Goal: Task Accomplishment & Management: Use online tool/utility

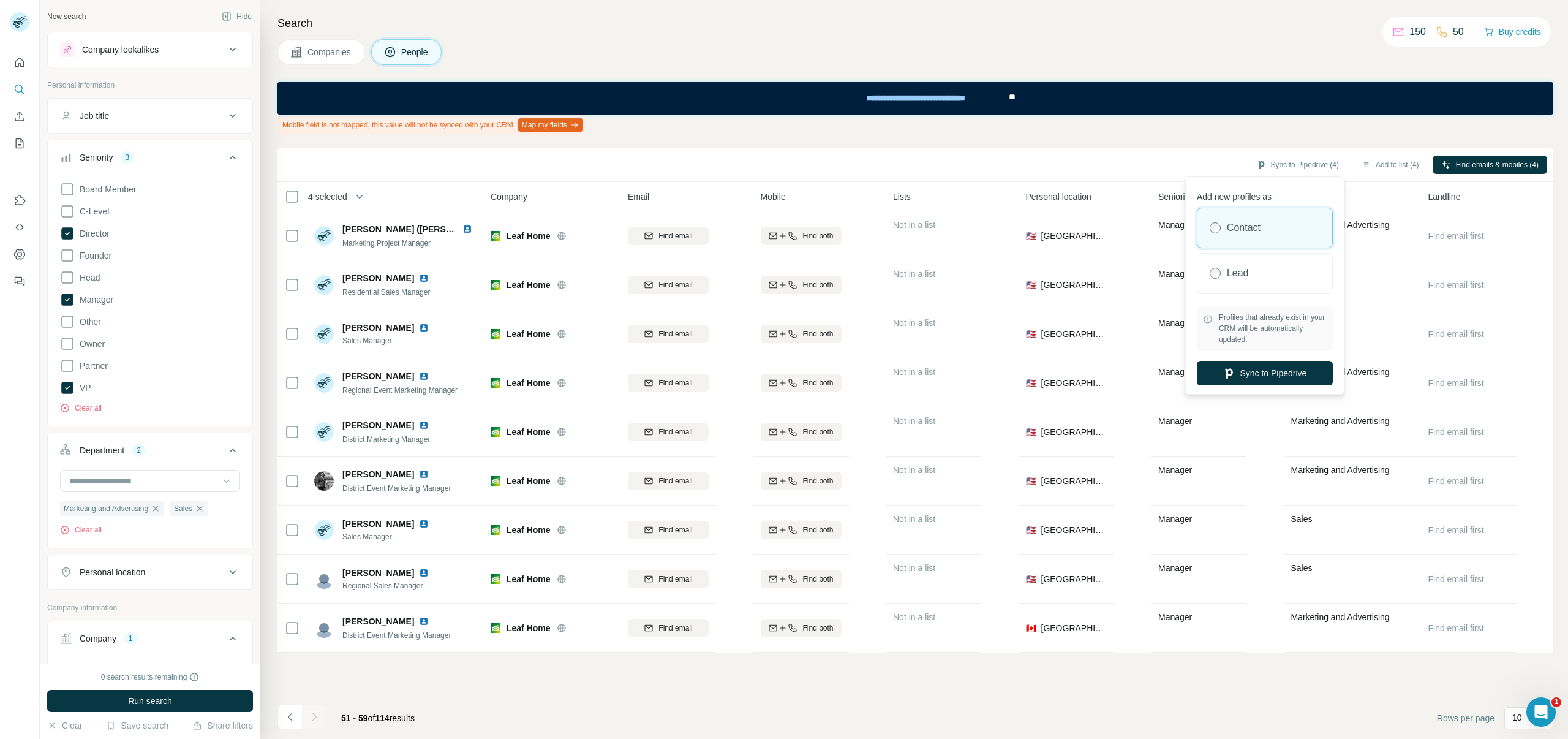
scroll to position [87, 0]
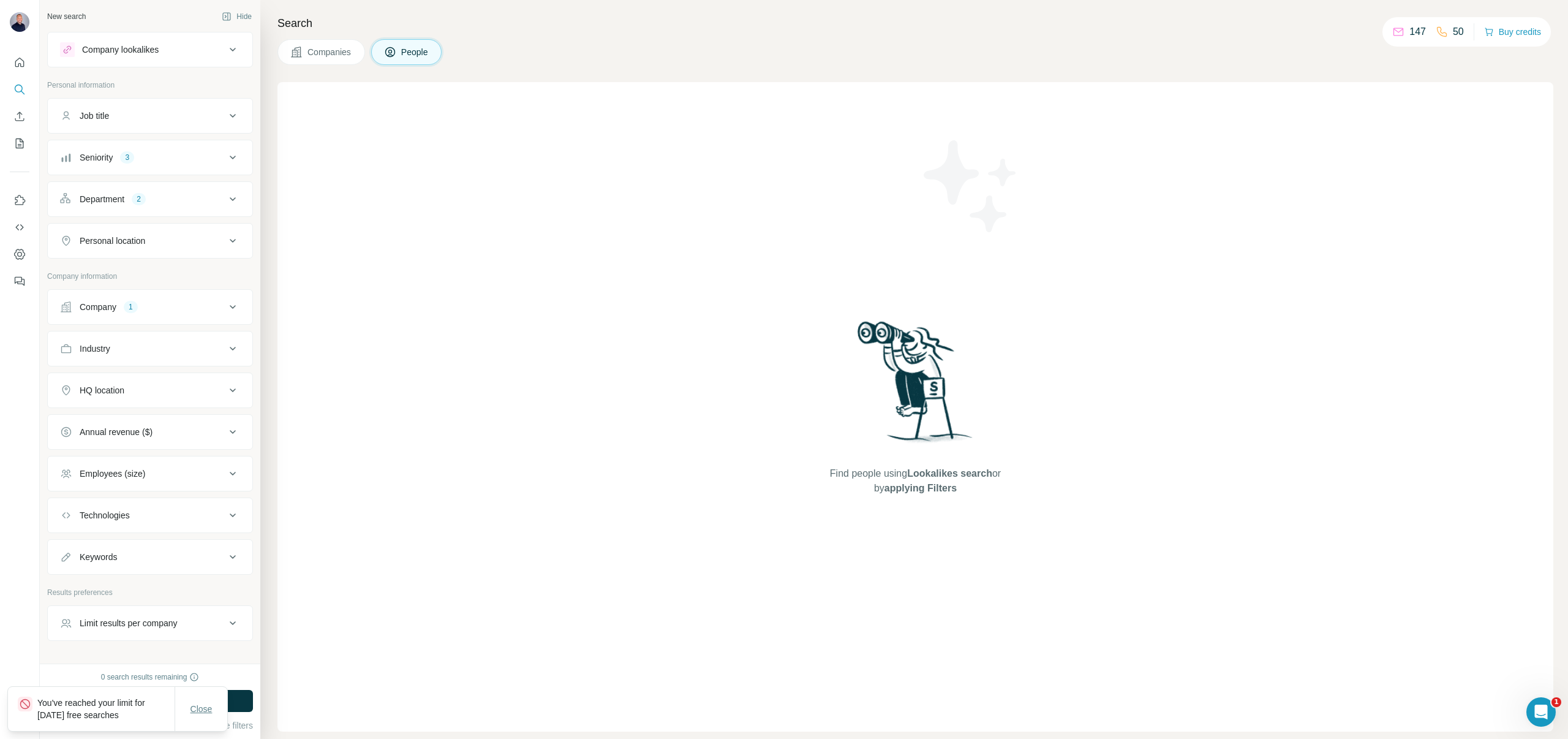
click at [205, 707] on span "Close" at bounding box center [201, 708] width 22 height 12
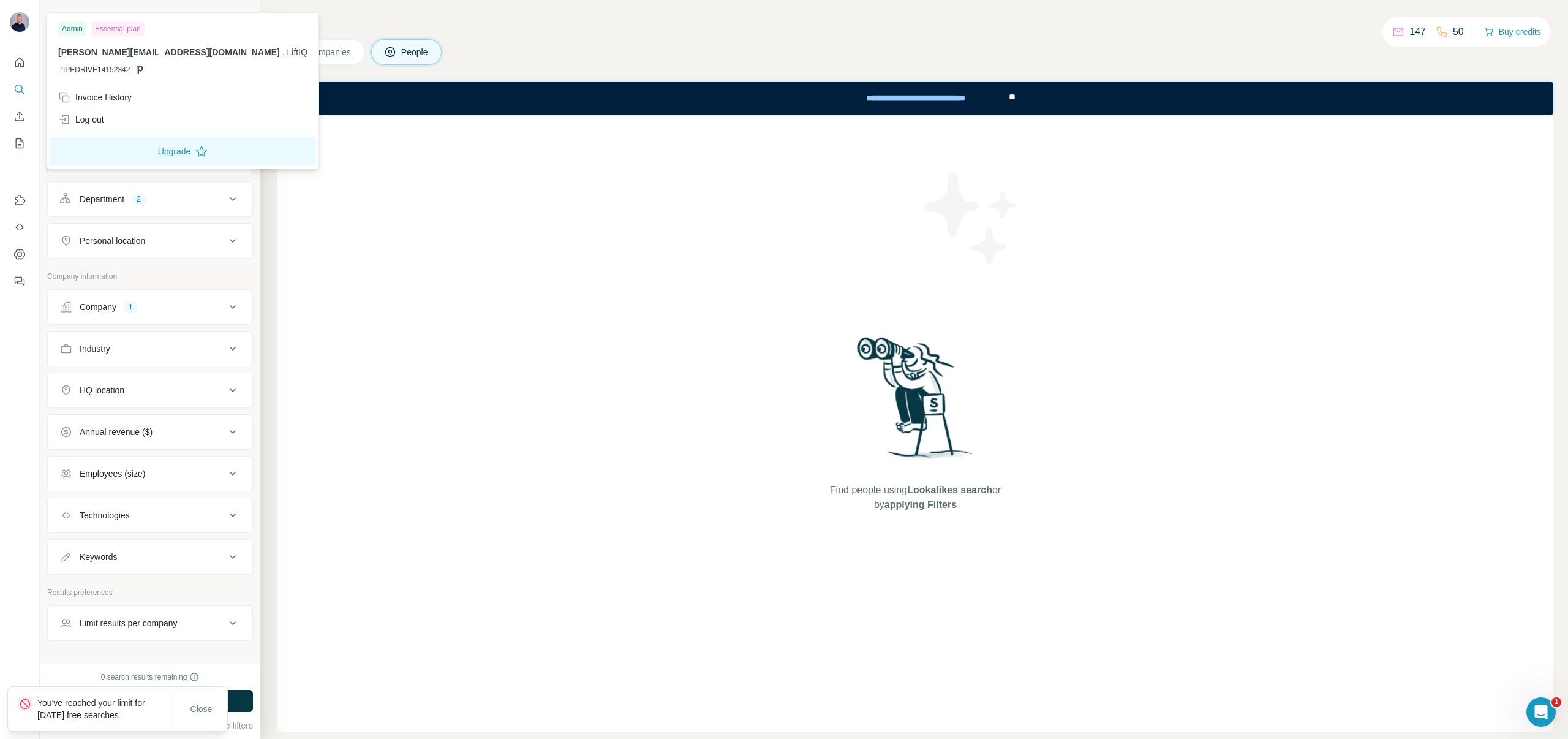
click at [20, 25] on img at bounding box center [19, 22] width 20 height 20
click at [80, 120] on div "Log out" at bounding box center [81, 119] width 46 height 12
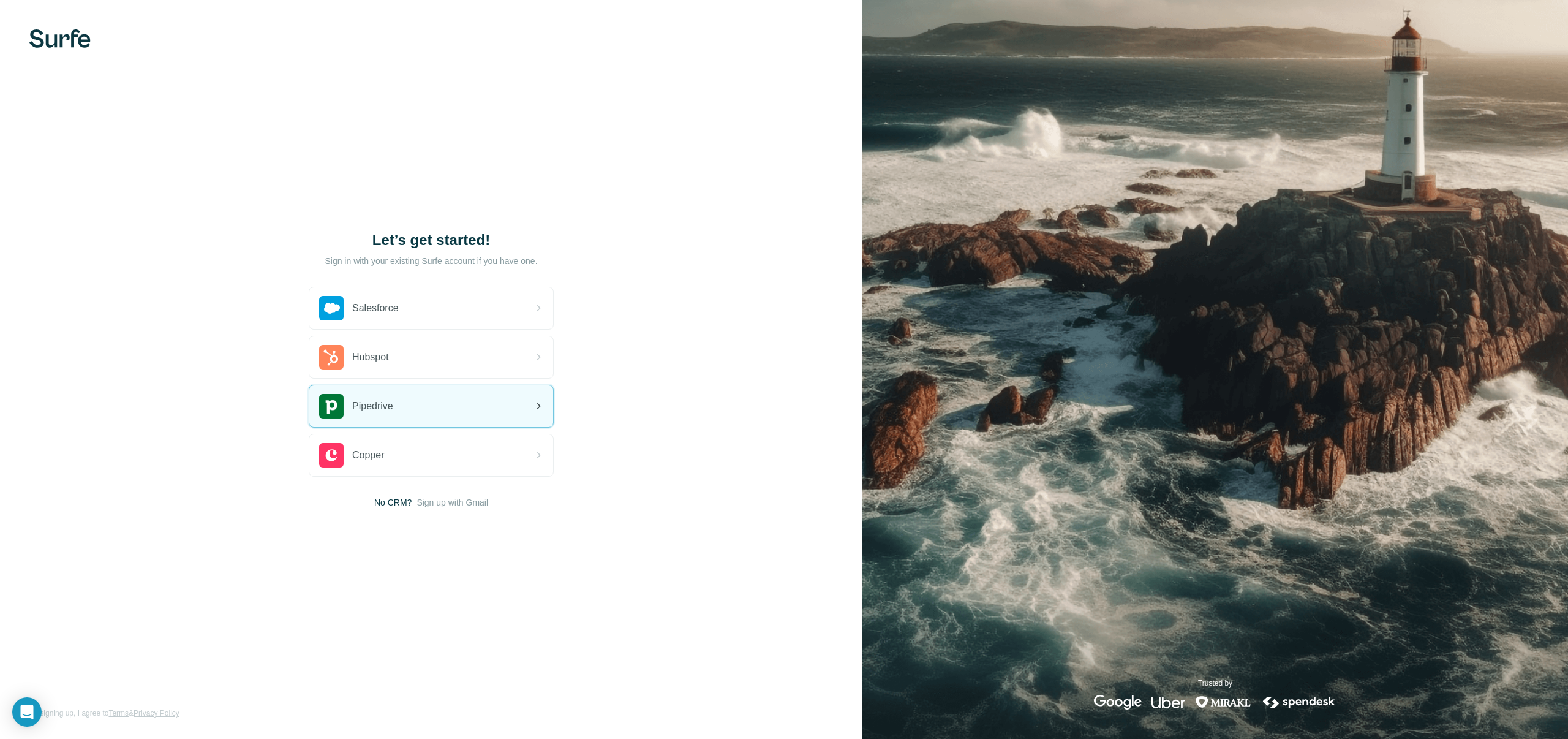
click at [394, 394] on div "Pipedrive" at bounding box center [356, 406] width 74 height 24
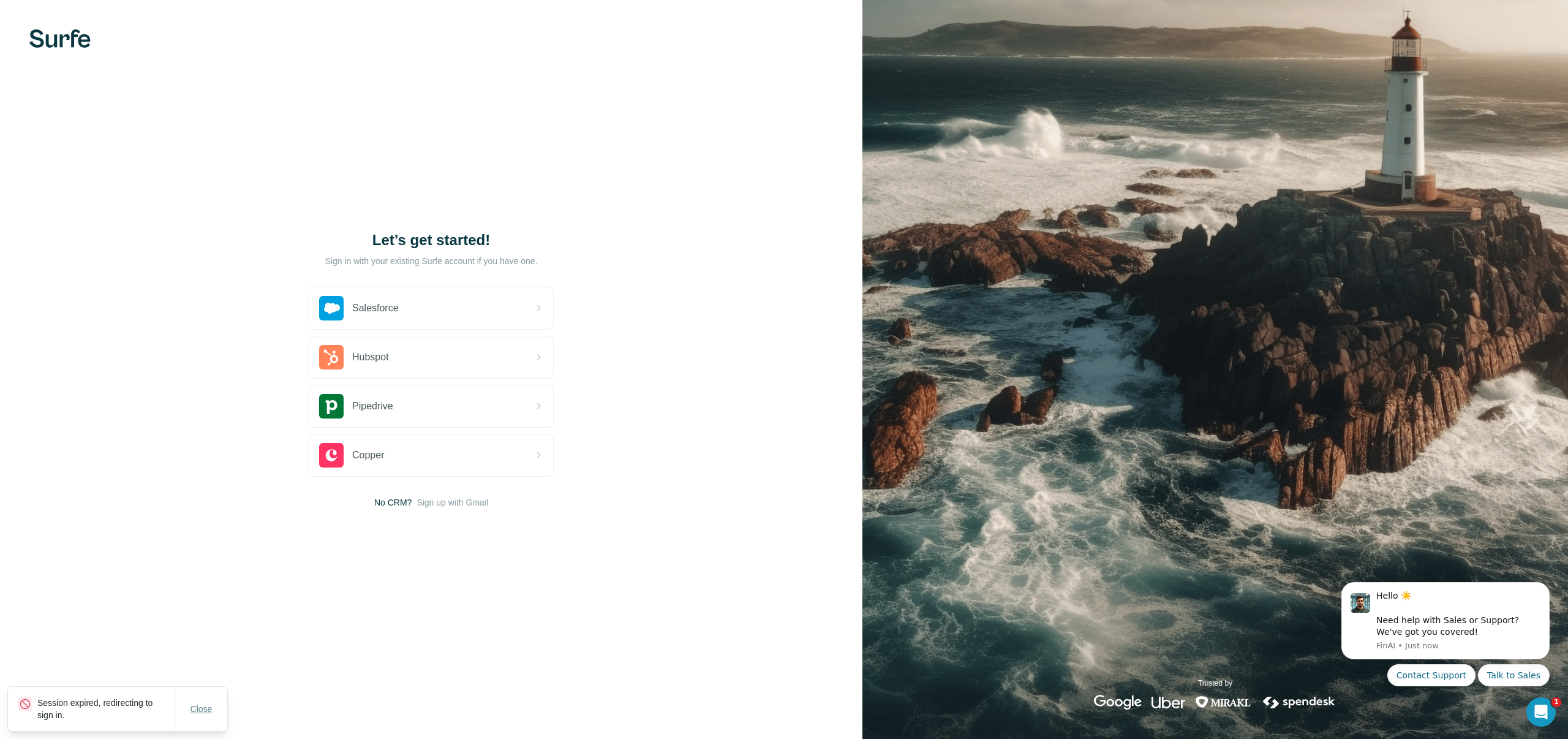
click at [211, 710] on span "Close" at bounding box center [201, 708] width 22 height 12
click at [80, 45] on img at bounding box center [60, 38] width 61 height 18
click at [445, 505] on span "Sign up with Gmail" at bounding box center [452, 502] width 72 height 12
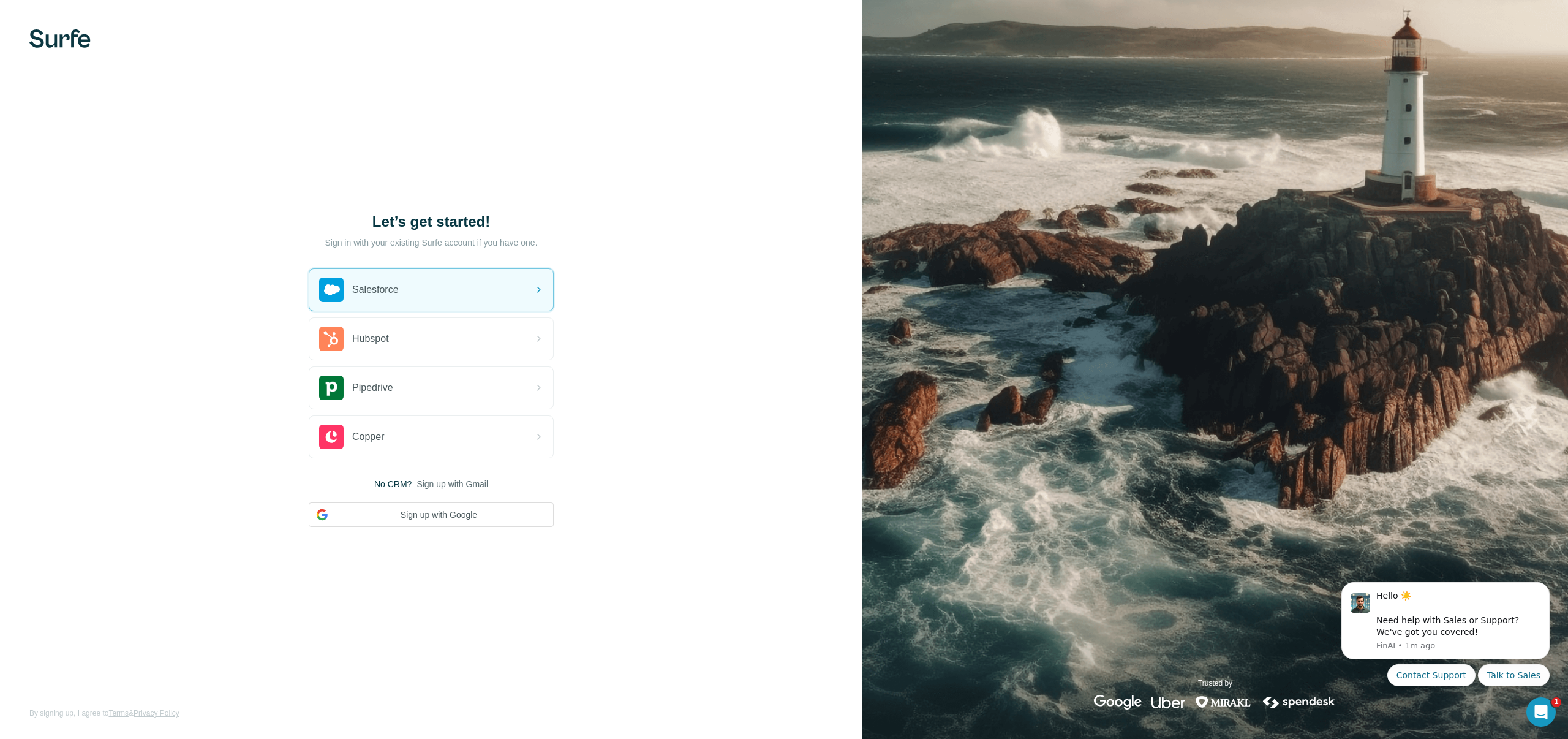
click at [68, 34] on img at bounding box center [60, 38] width 61 height 18
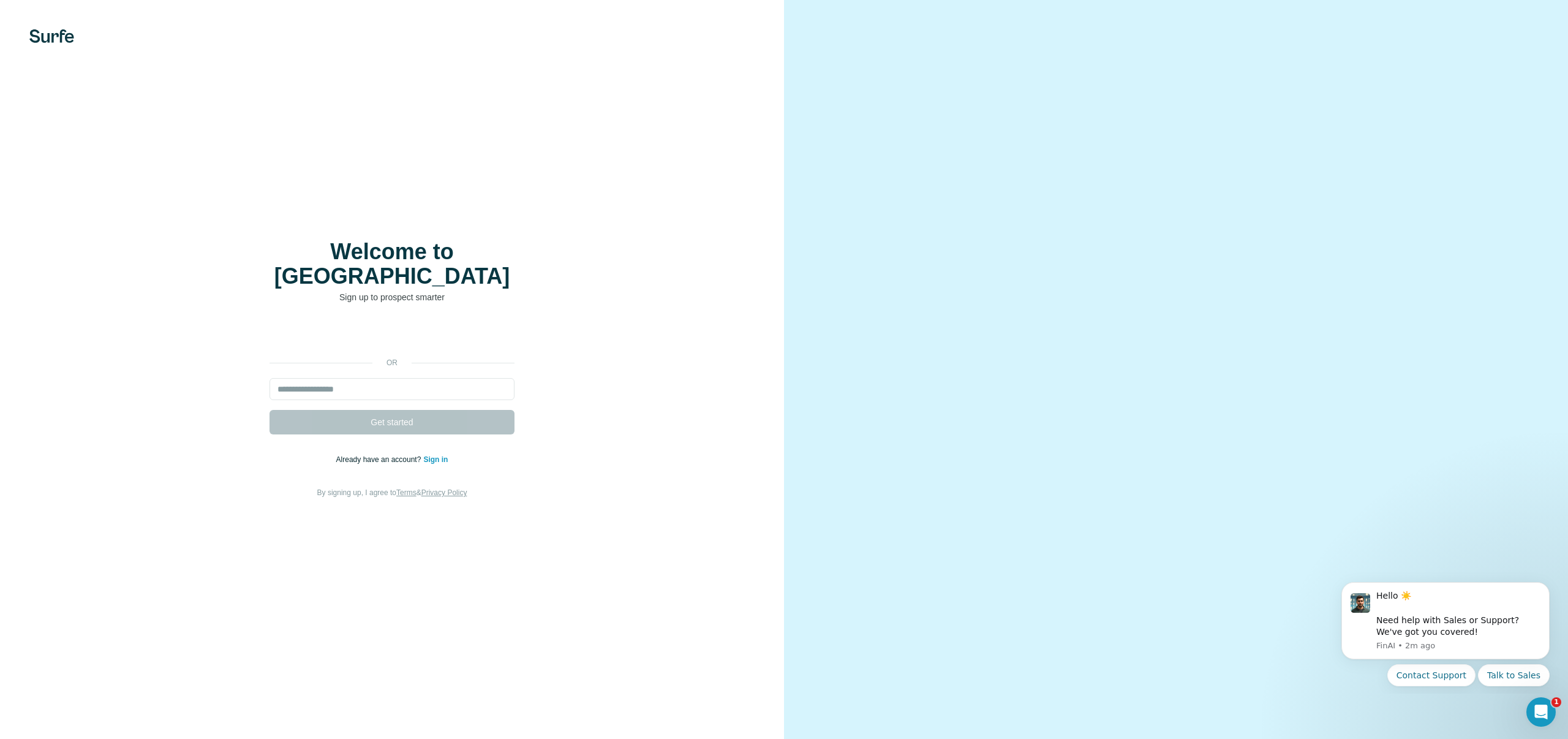
click at [439, 456] on link "Sign in" at bounding box center [436, 459] width 24 height 8
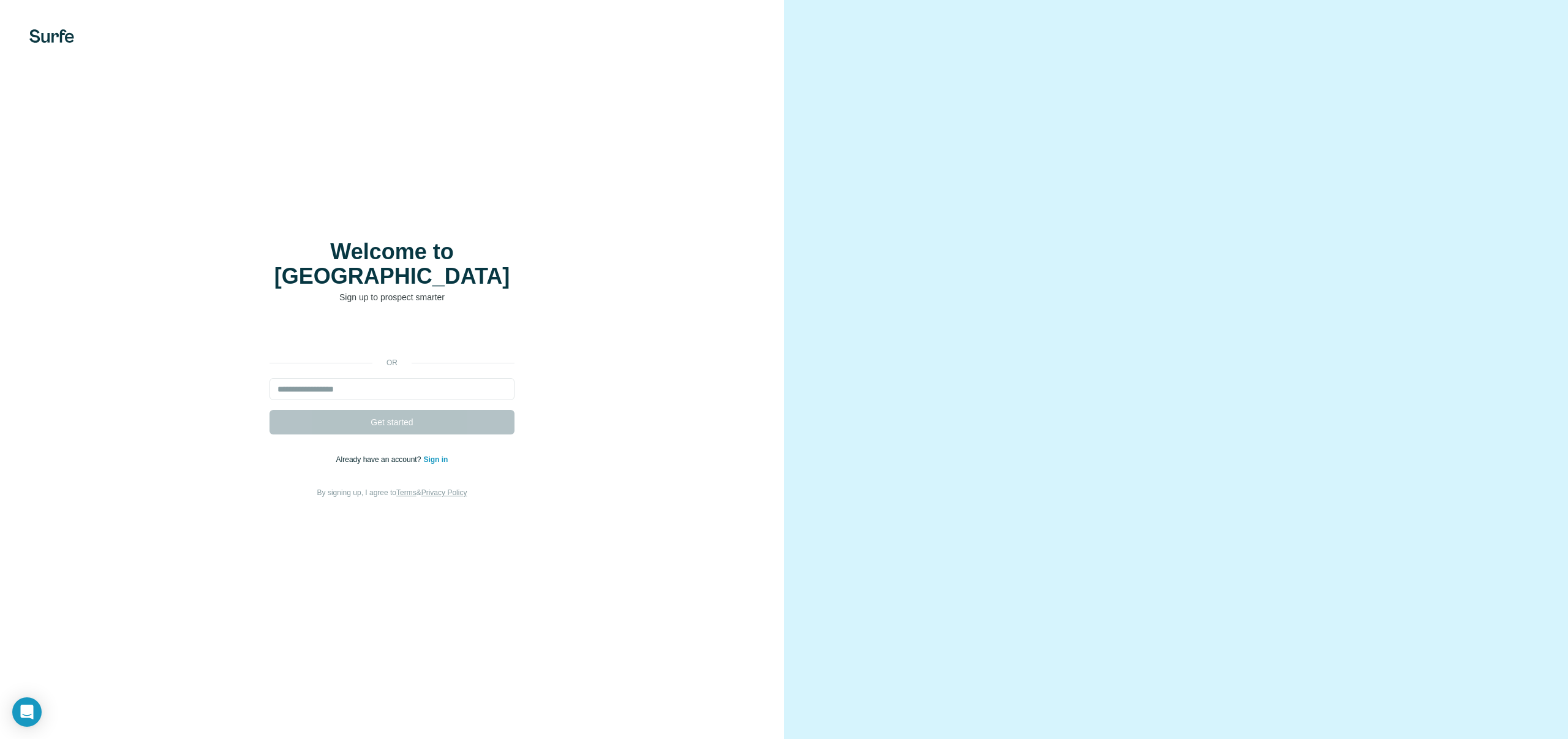
click at [438, 456] on link "Sign in" at bounding box center [436, 459] width 24 height 8
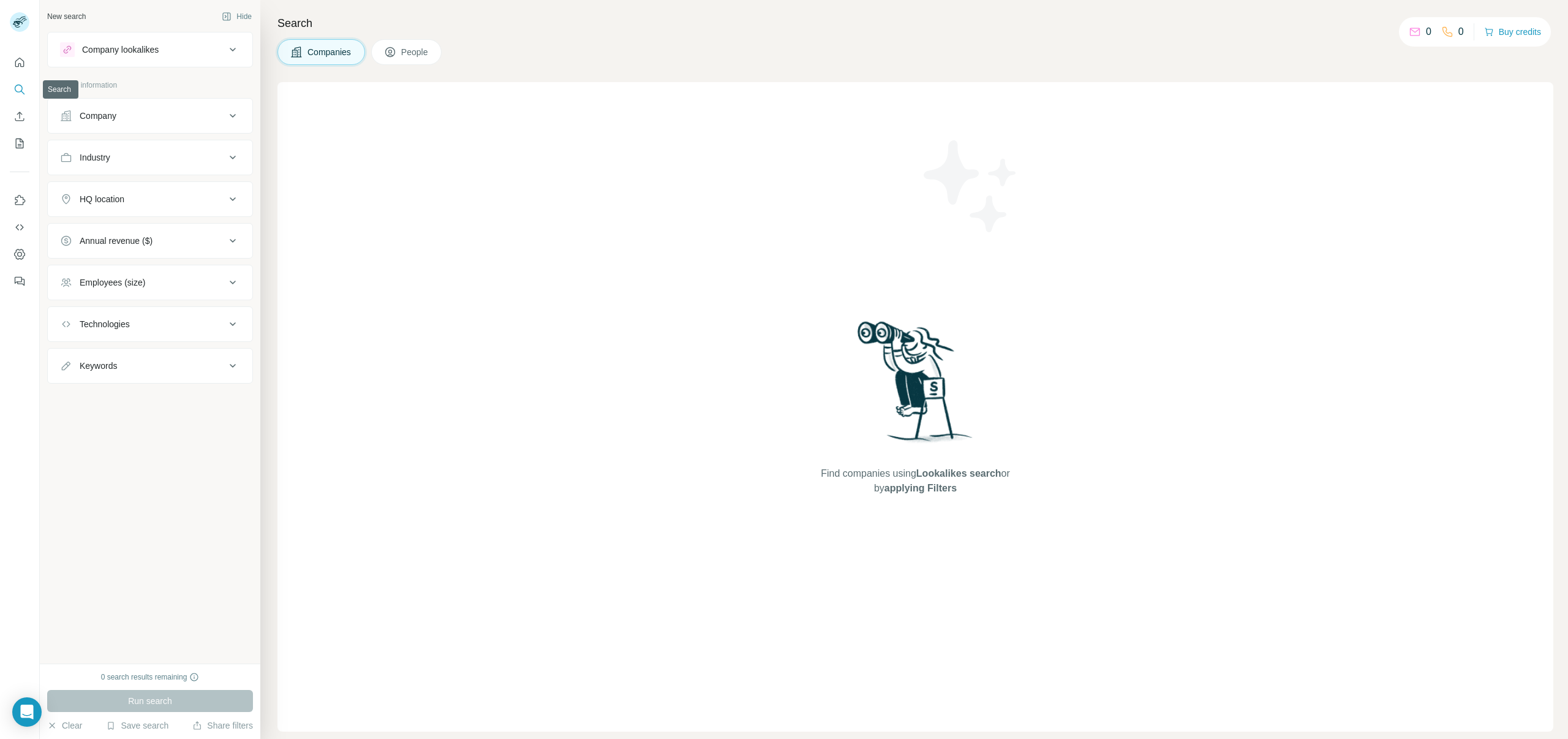
click at [13, 89] on button "Search" at bounding box center [19, 89] width 20 height 22
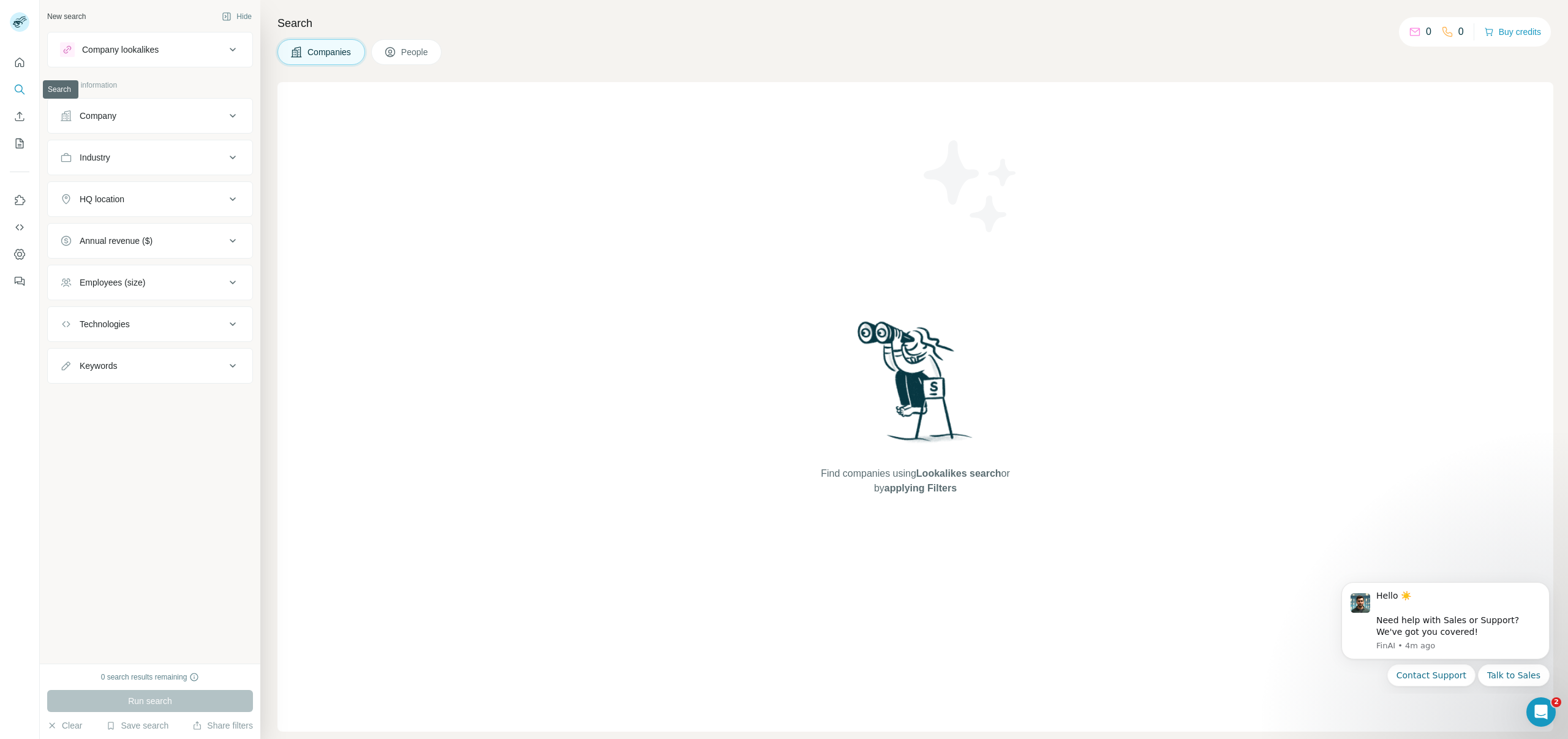
click at [13, 89] on button "Search" at bounding box center [19, 89] width 20 height 22
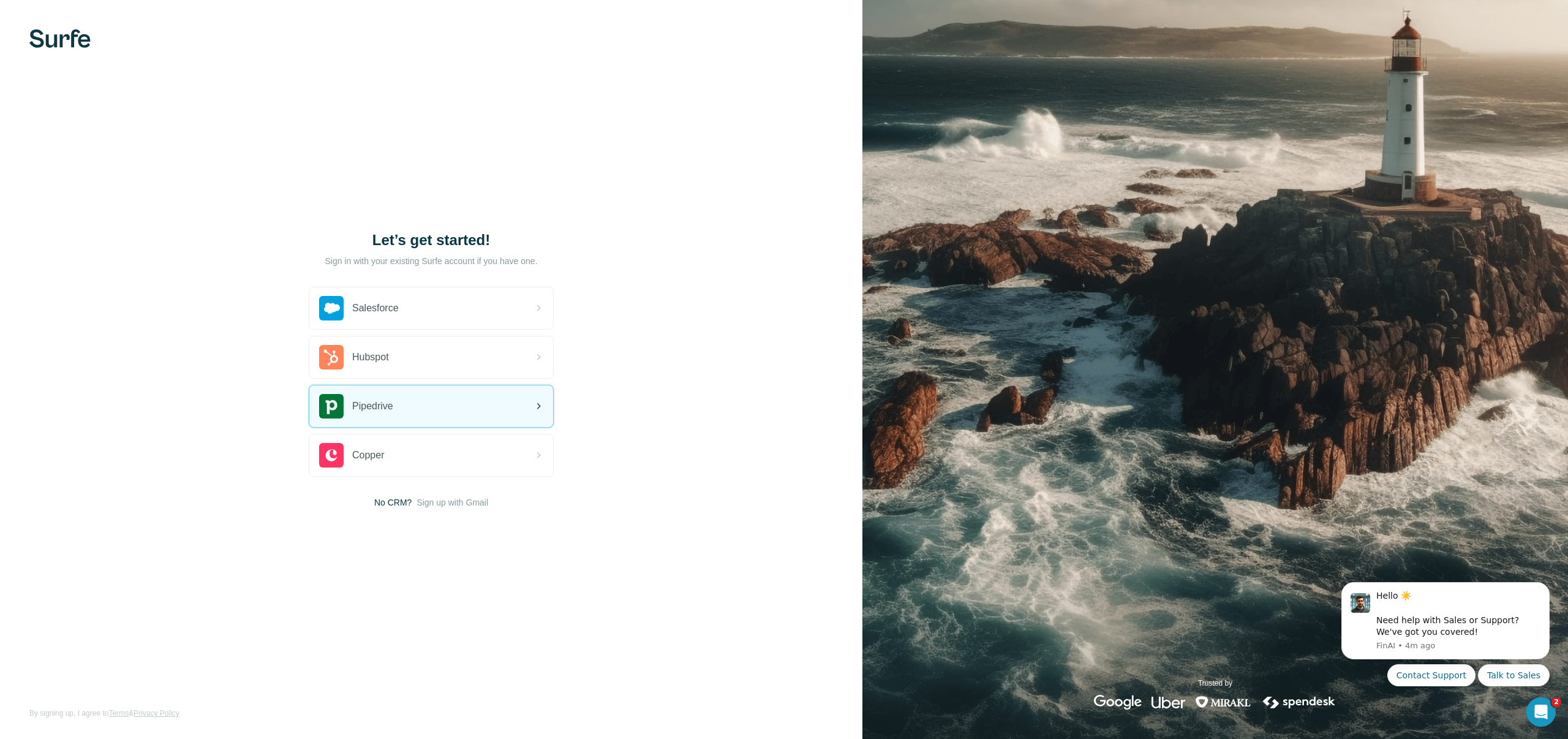
click at [440, 399] on div "Pipedrive" at bounding box center [431, 406] width 244 height 41
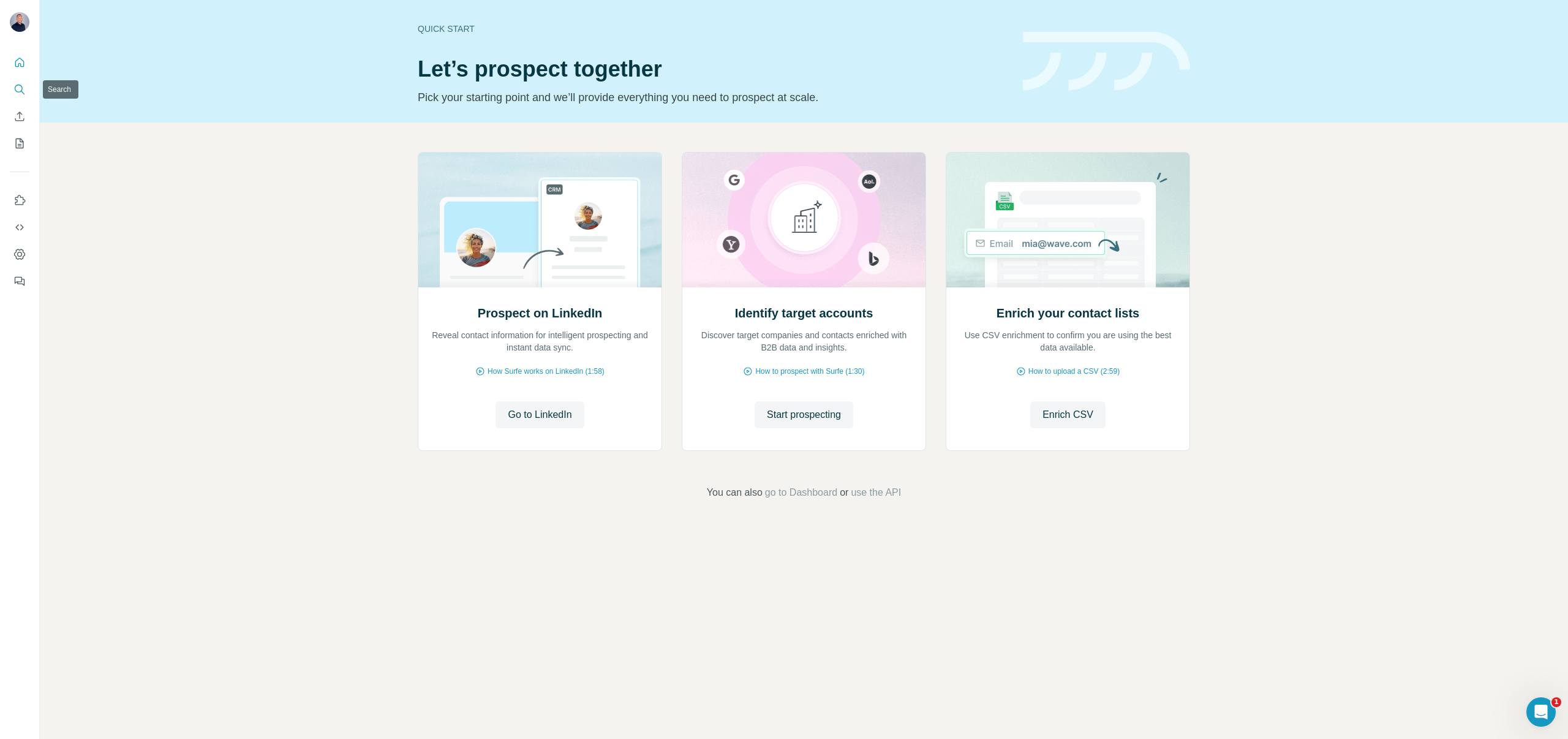
click at [15, 90] on icon "Search" at bounding box center [19, 89] width 12 height 12
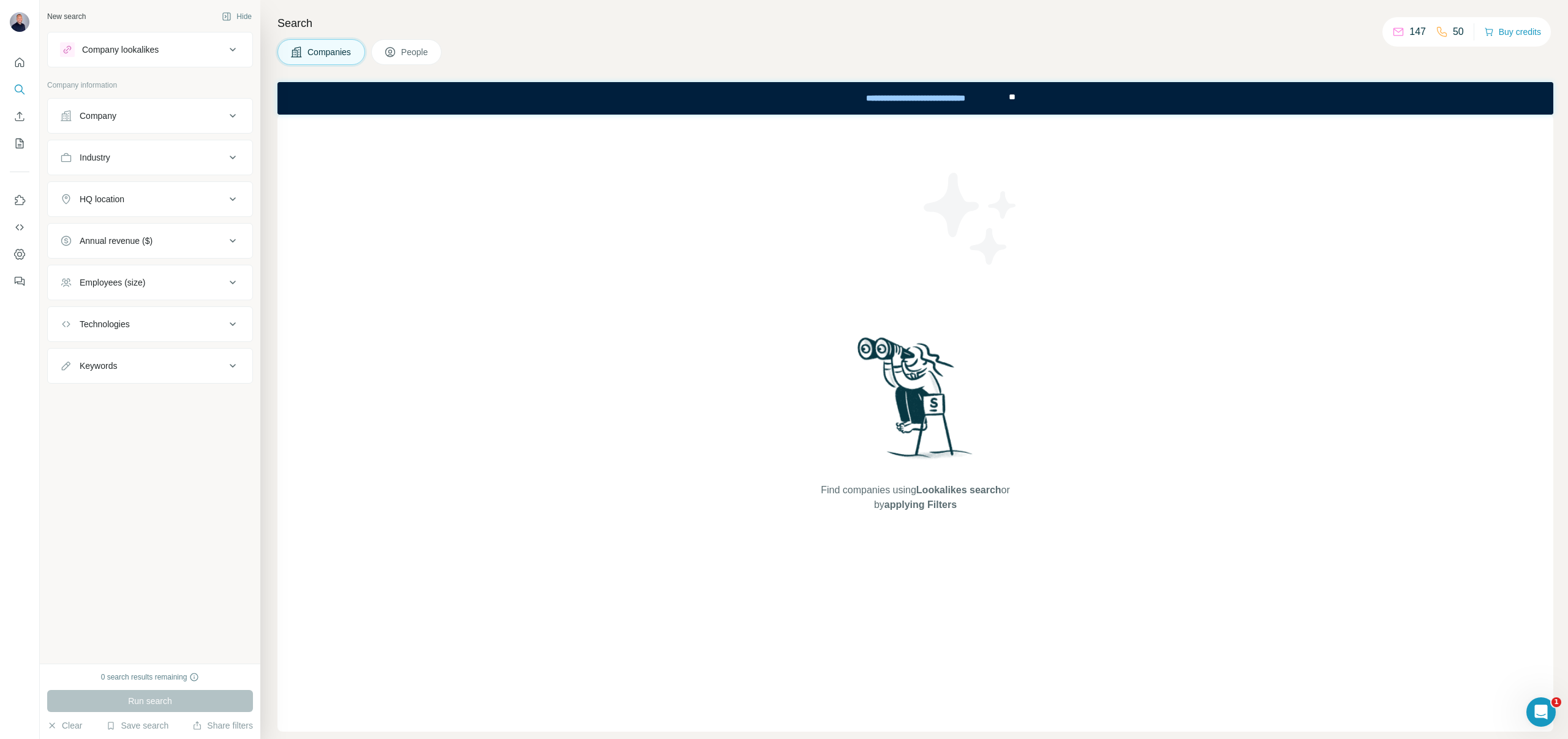
click at [171, 674] on div "0 search results remaining" at bounding box center [150, 677] width 99 height 11
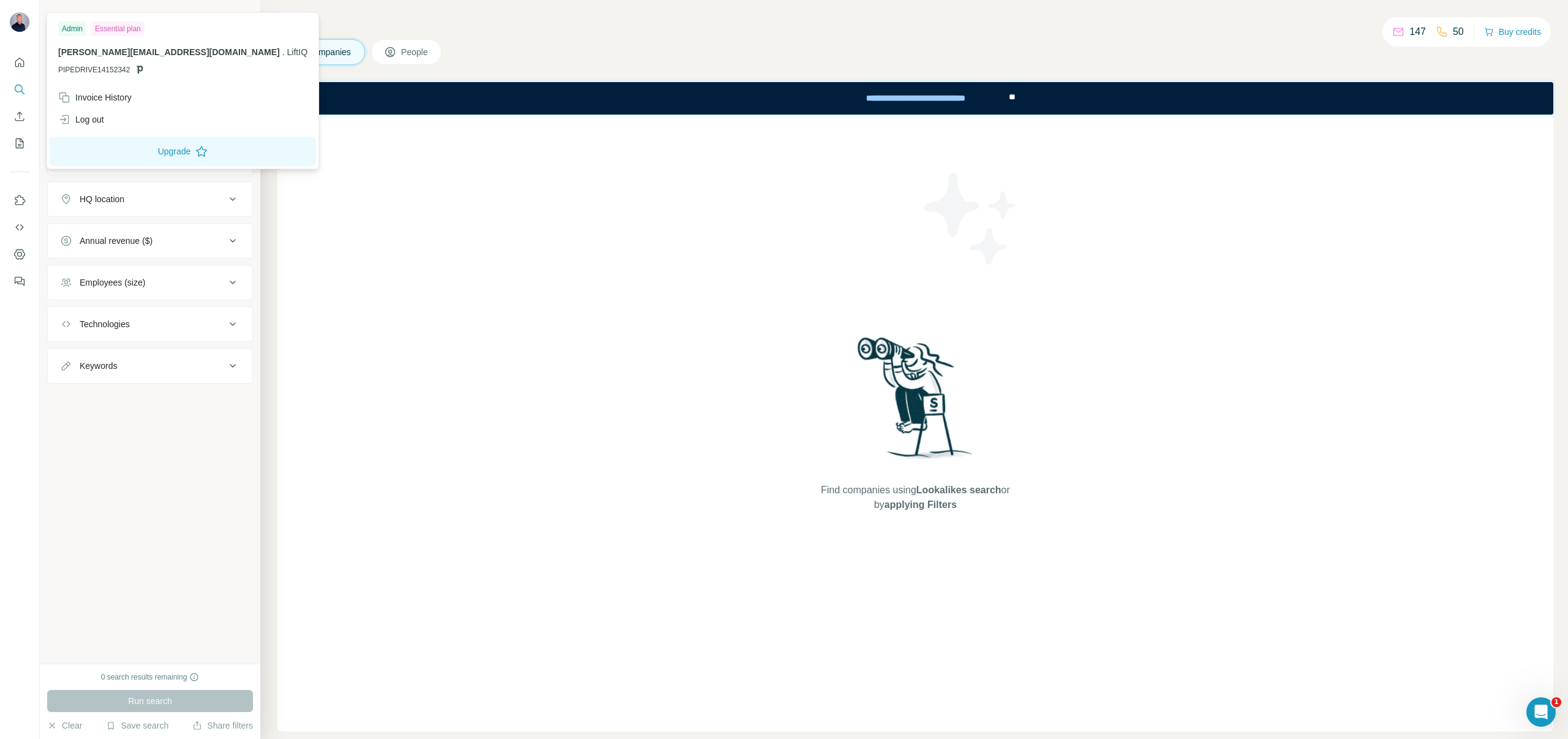
click at [19, 25] on img at bounding box center [19, 22] width 20 height 20
